Goal: Transaction & Acquisition: Download file/media

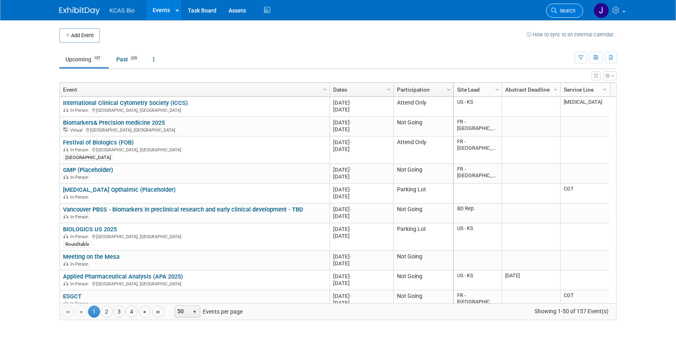
click at [561, 15] on link "Search" at bounding box center [564, 11] width 37 height 14
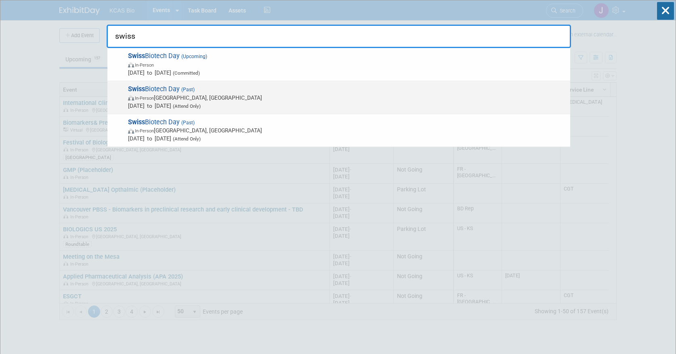
type input "swiss"
click at [163, 96] on span "In-Person [GEOGRAPHIC_DATA], [GEOGRAPHIC_DATA]" at bounding box center [347, 98] width 438 height 8
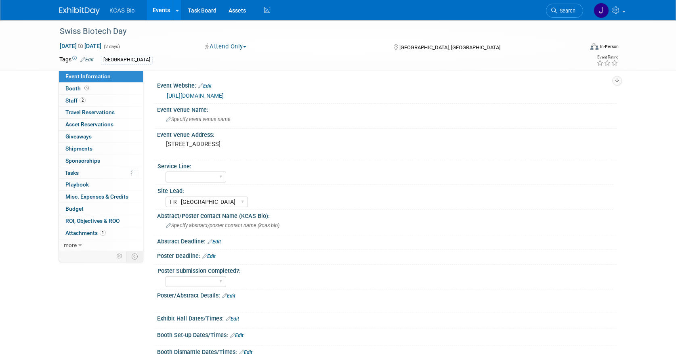
select select "FR - [GEOGRAPHIC_DATA]"
click at [73, 100] on span "Staff 2" at bounding box center [75, 100] width 20 height 6
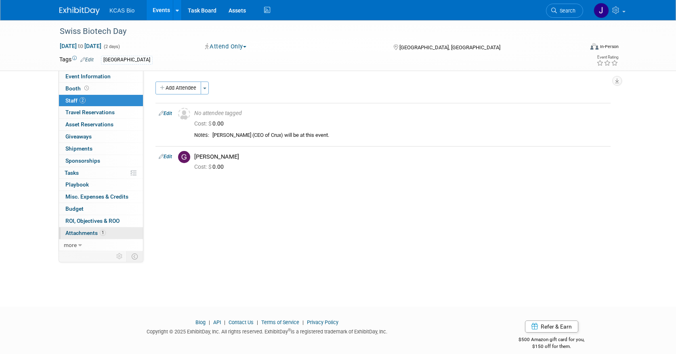
click at [84, 232] on span "Attachments 1" at bounding box center [85, 233] width 40 height 6
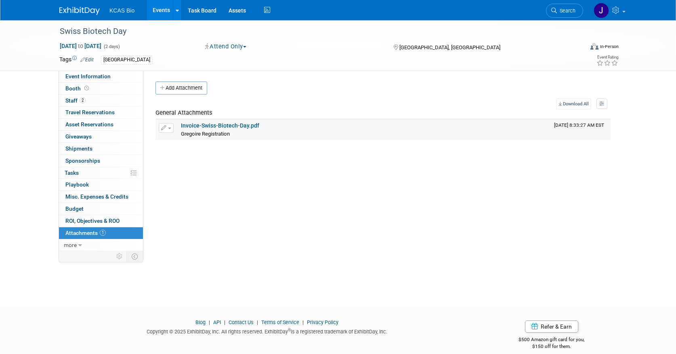
click at [230, 122] on link "Invoice-Swiss-Biotech-Day.pdf" at bounding box center [220, 125] width 78 height 6
